Goal: Information Seeking & Learning: Learn about a topic

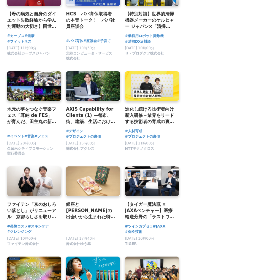
scroll to position [505, 0]
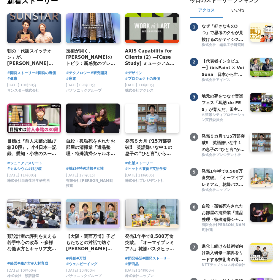
scroll to position [59, 0]
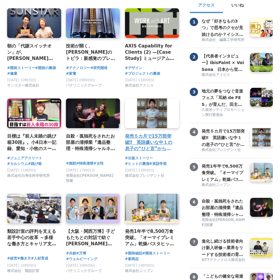
click at [153, 146] on h4 "発売５カ月で15万部突破‼　英語嫌いな中１の息子の“ひと言”から生まれた英語学習本『見るだけでわかる‼ 英語ピクト図鑑』異例ヒットの要因" at bounding box center [149, 142] width 49 height 19
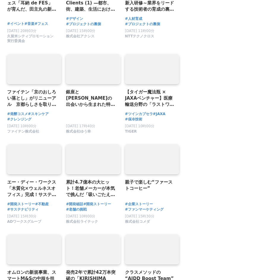
scroll to position [772, 0]
